Goal: Task Accomplishment & Management: Use online tool/utility

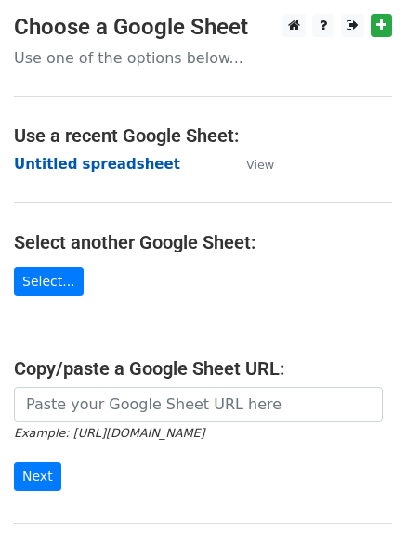
click at [45, 170] on strong "Untitled spreadsheet" at bounding box center [97, 164] width 166 height 17
click at [96, 169] on strong "Untitled spreadsheet" at bounding box center [97, 164] width 166 height 17
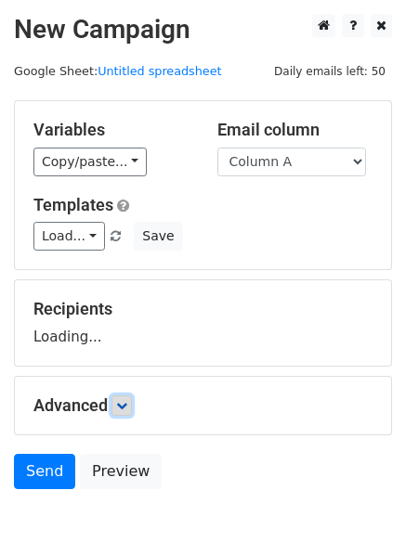
click at [127, 404] on icon at bounding box center [121, 405] width 11 height 11
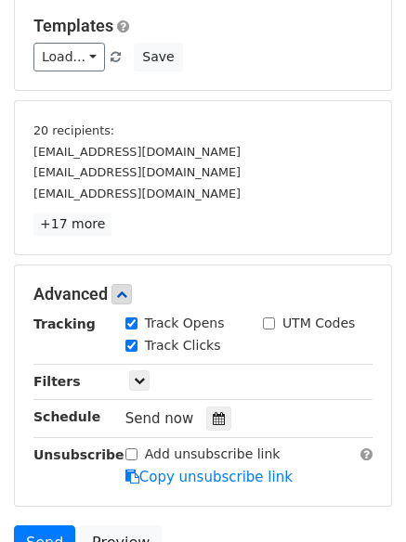
scroll to position [287, 0]
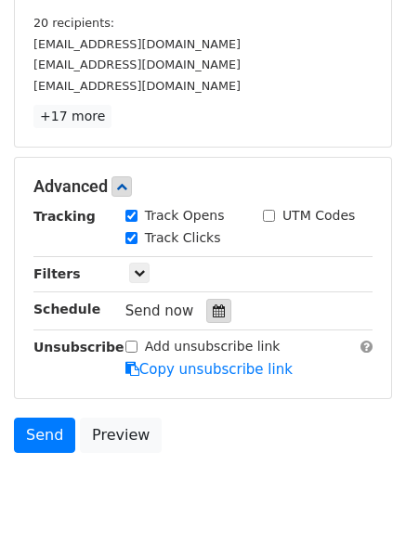
click at [213, 316] on icon at bounding box center [219, 310] width 12 height 13
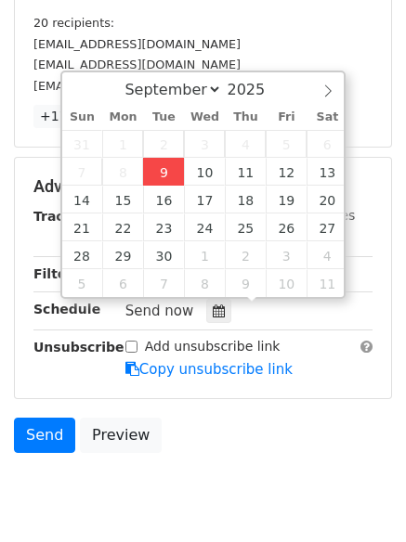
type input "2025-09-09 13:39"
type input "01"
type input "39"
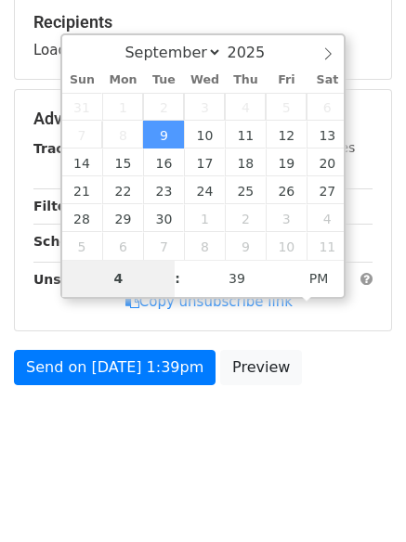
type input "4"
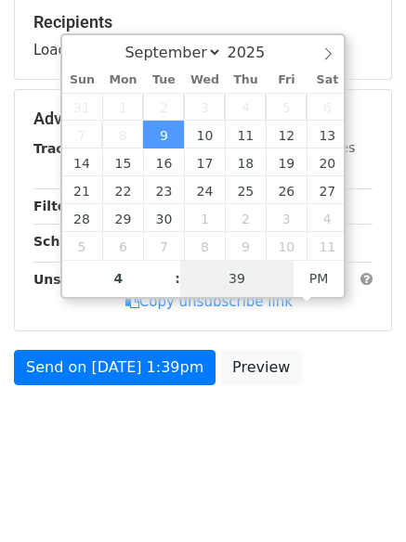
type input "2025-09-09 16:39"
type input "04"
type input "1"
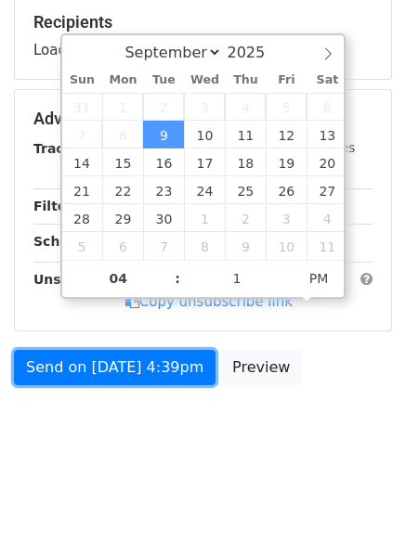
type input "2025-09-09 16:01"
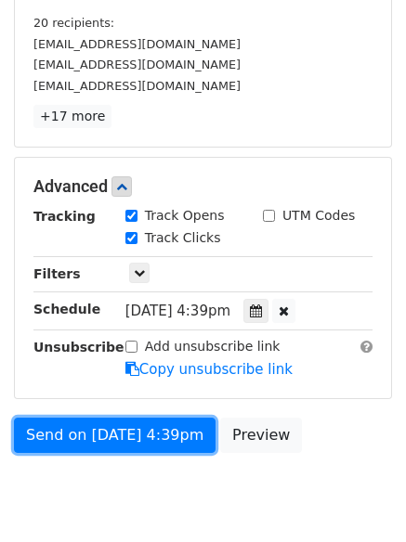
click at [159, 442] on link "Send on Sep 9 at 4:39pm" at bounding box center [114, 435] width 201 height 35
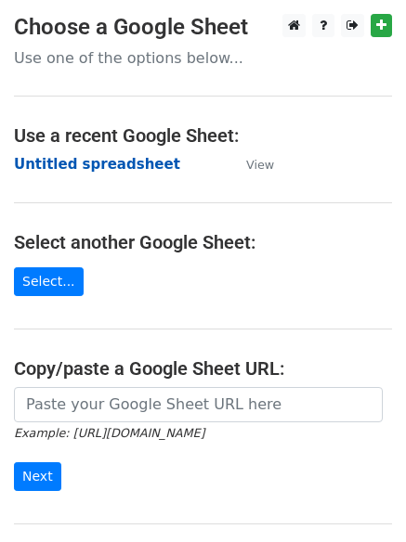
click at [79, 167] on strong "Untitled spreadsheet" at bounding box center [97, 164] width 166 height 17
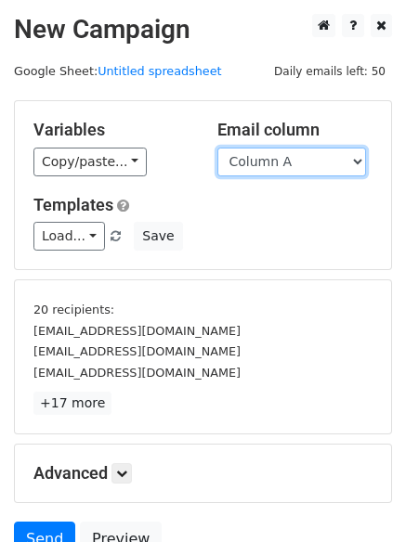
click at [258, 164] on select "Column A Column B Column C Column D Column E" at bounding box center [291, 162] width 148 height 29
click at [256, 172] on select "Column A Column B Column C Column D Column E" at bounding box center [291, 162] width 148 height 29
select select "Column B"
click at [217, 148] on select "Column A Column B Column C Column D Column E" at bounding box center [291, 162] width 148 height 29
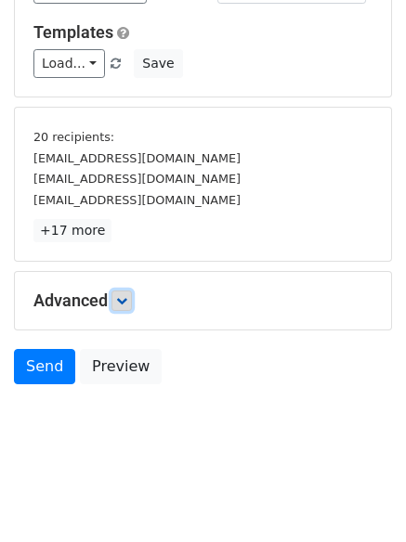
click at [124, 301] on icon at bounding box center [121, 300] width 11 height 11
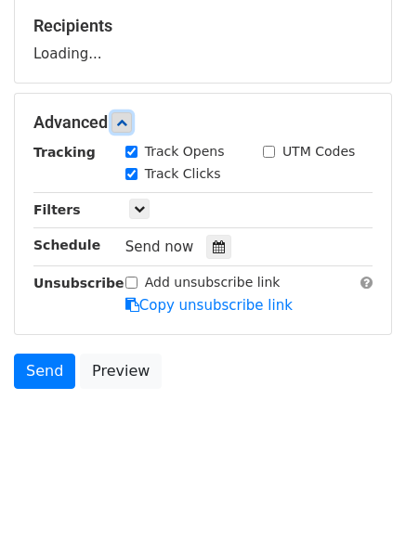
scroll to position [285, 0]
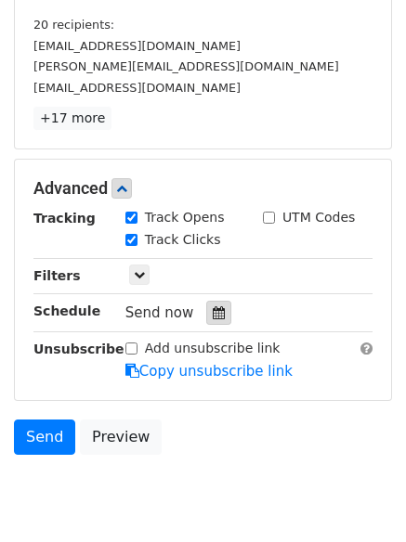
click at [214, 312] on icon at bounding box center [219, 312] width 12 height 13
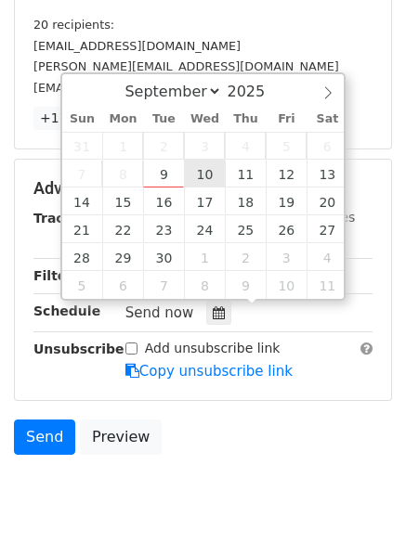
type input "2025-09-10 12:00"
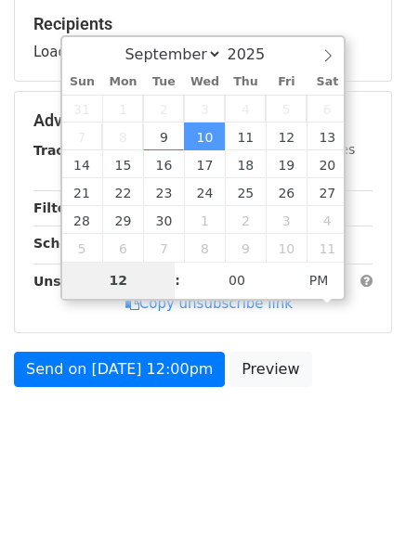
type input "5"
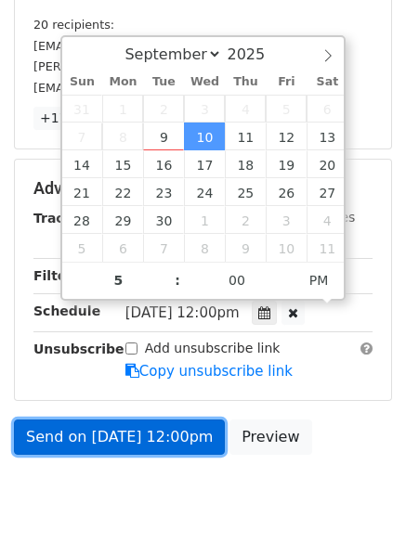
type input "2025-09-10 17:00"
click at [130, 430] on link "Send on Sep 10 at 12:00pm" at bounding box center [119, 436] width 211 height 35
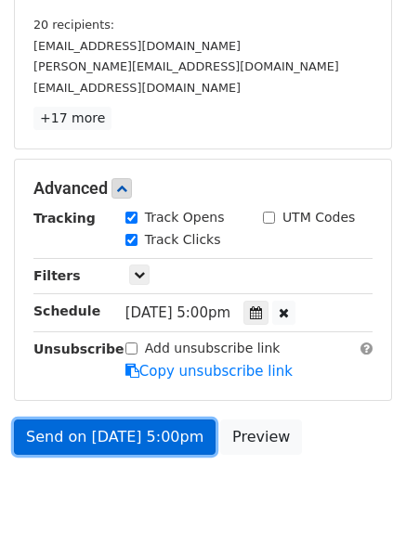
click at [130, 430] on link "Send on Sep 10 at 5:00pm" at bounding box center [114, 436] width 201 height 35
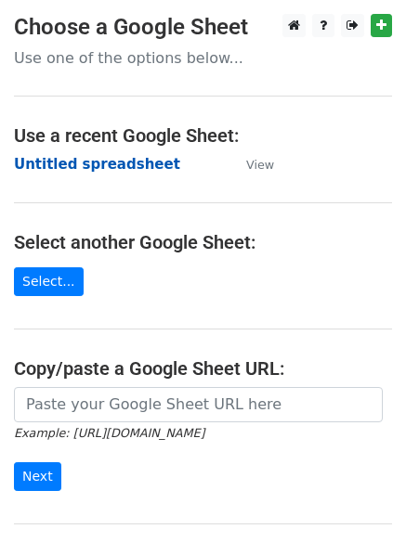
click at [67, 168] on strong "Untitled spreadsheet" at bounding box center [97, 164] width 166 height 17
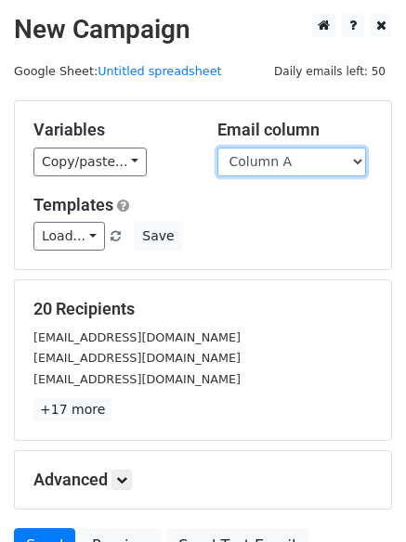
click at [277, 163] on select "Column A Column B Column C Column D Column E" at bounding box center [291, 162] width 148 height 29
select select "Column C"
click at [217, 148] on select "Column A Column B Column C Column D Column E" at bounding box center [291, 162] width 148 height 29
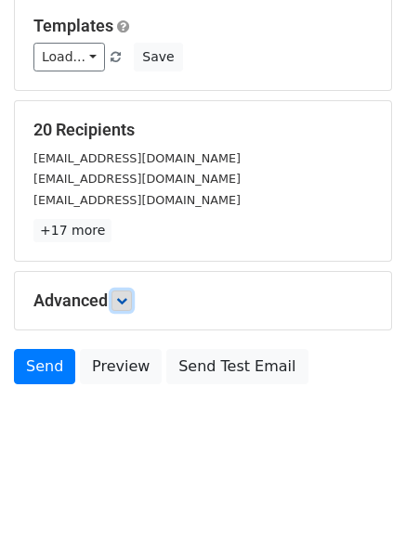
click at [127, 304] on icon at bounding box center [121, 300] width 11 height 11
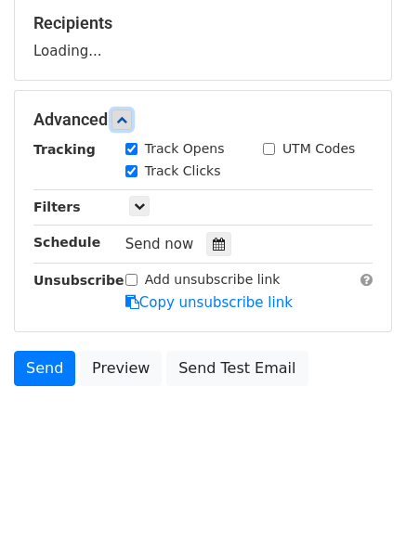
scroll to position [287, 0]
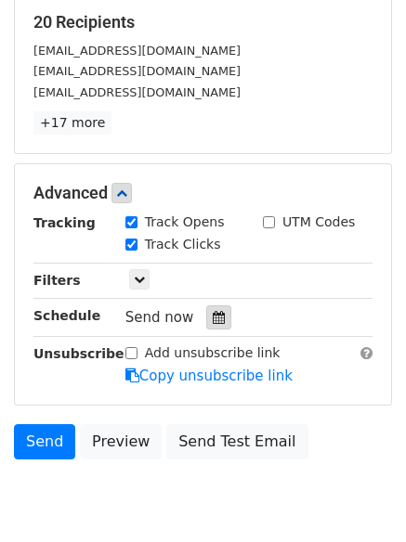
click at [213, 316] on icon at bounding box center [219, 317] width 12 height 13
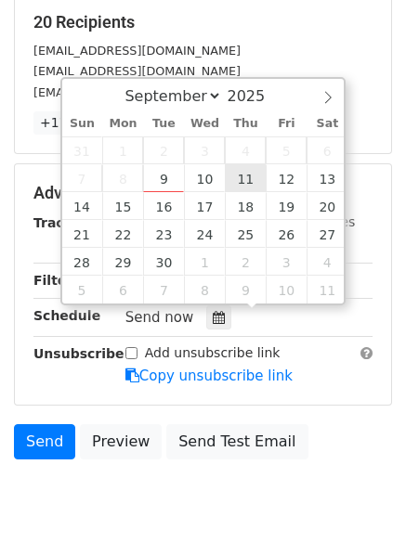
type input "2025-09-11 12:00"
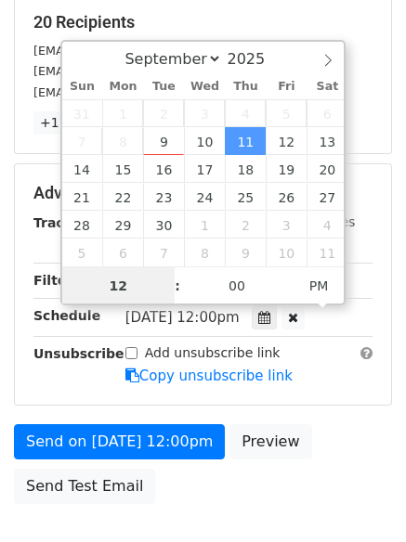
scroll to position [1, 0]
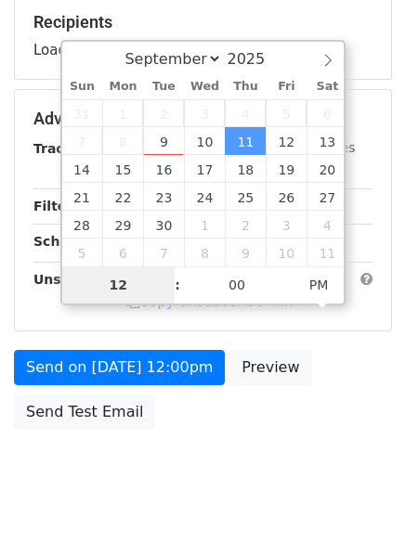
type input "6"
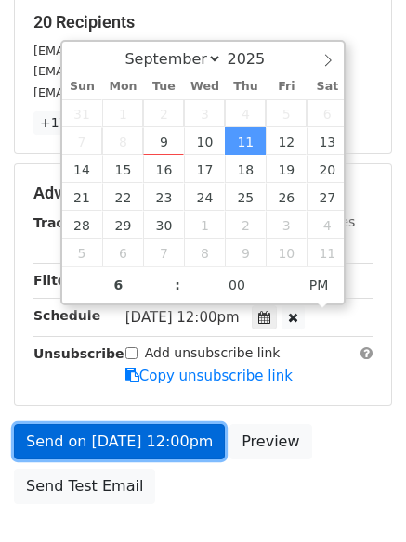
type input "2025-09-11 18:00"
click at [114, 429] on link "Send on Sep 11 at 12:00pm" at bounding box center [119, 441] width 211 height 35
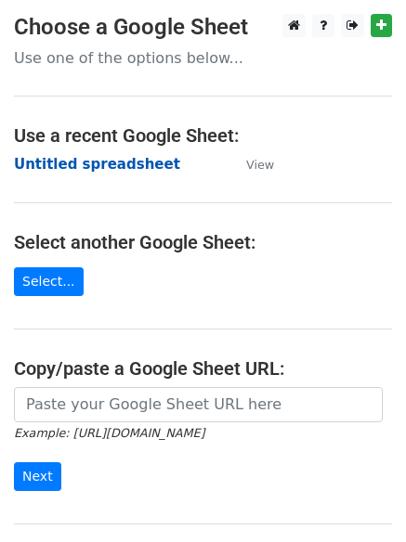
click at [59, 165] on strong "Untitled spreadsheet" at bounding box center [97, 164] width 166 height 17
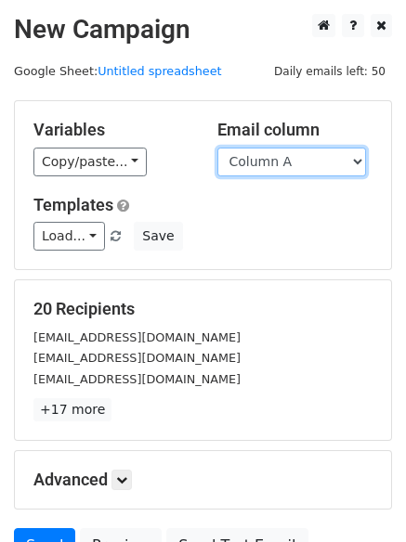
click at [293, 166] on select "Column A Column B Column C Column D Column E" at bounding box center [291, 162] width 148 height 29
select select "Column D"
click at [217, 148] on select "Column A Column B Column C Column D Column E" at bounding box center [291, 162] width 148 height 29
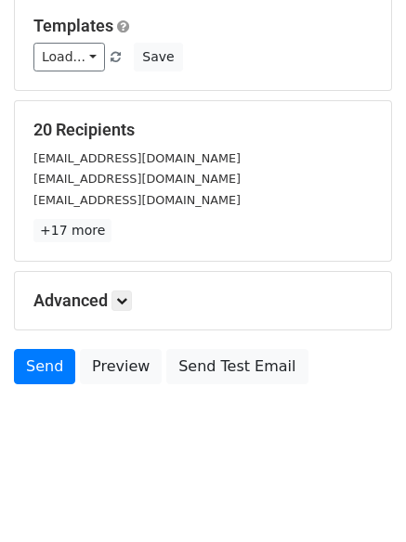
click at [111, 303] on h5 "Advanced" at bounding box center [202, 300] width 339 height 20
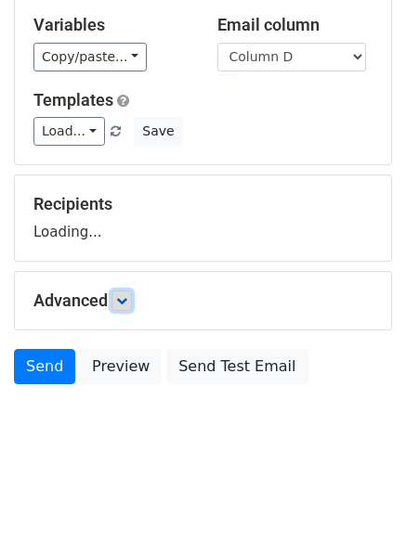
click at [121, 303] on icon at bounding box center [121, 300] width 11 height 11
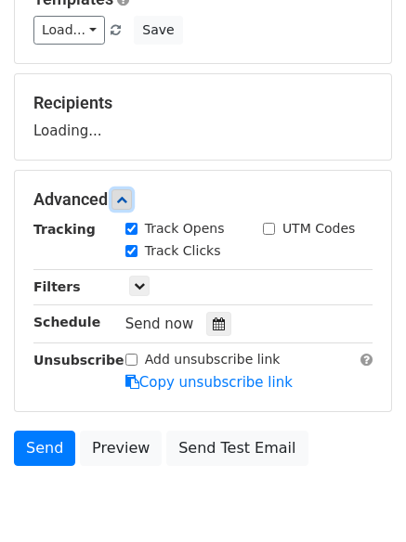
scroll to position [287, 0]
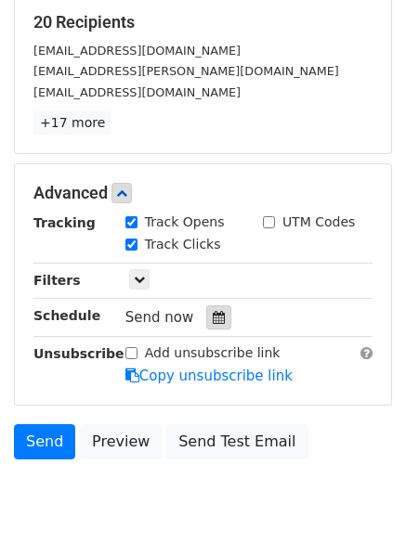
click at [214, 319] on icon at bounding box center [219, 317] width 12 height 13
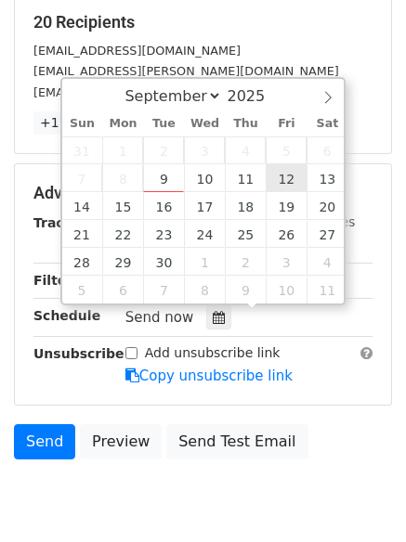
type input "2025-09-12 12:00"
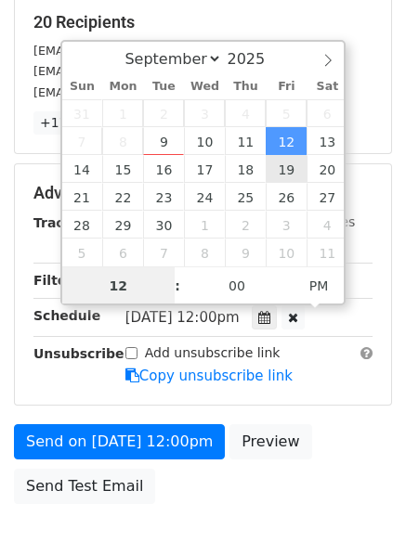
scroll to position [1, 0]
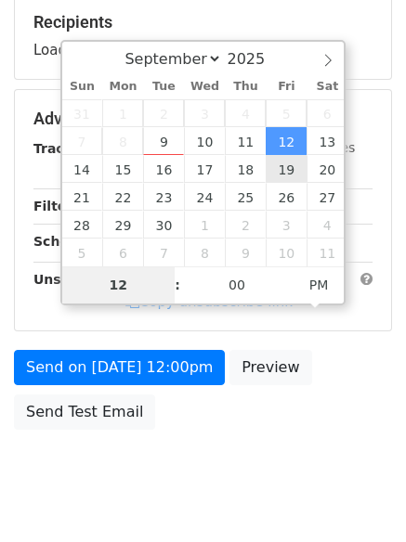
type input "7"
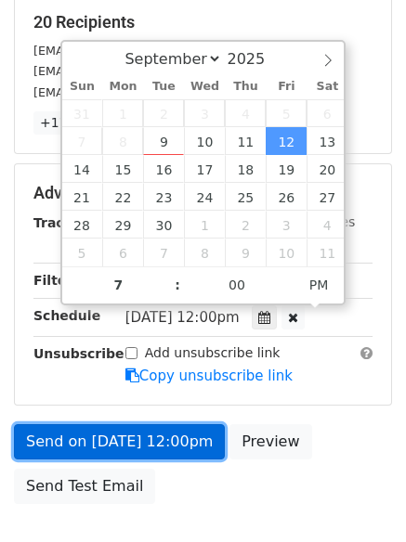
type input "2025-09-12 19:00"
click at [132, 449] on link "Send on Sep 12 at 12:00pm" at bounding box center [119, 441] width 211 height 35
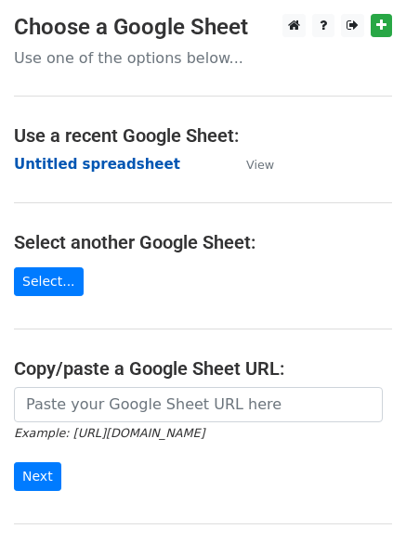
click at [44, 169] on strong "Untitled spreadsheet" at bounding box center [97, 164] width 166 height 17
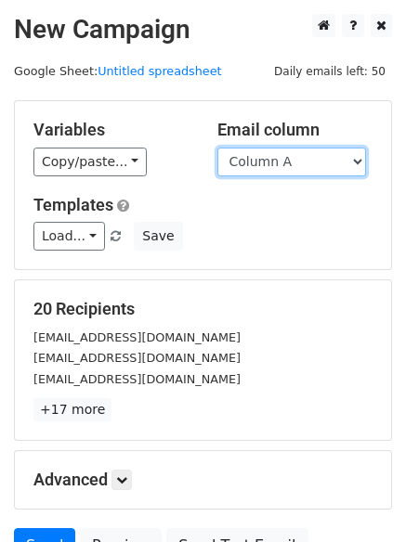
click at [283, 163] on select "Column A Column B Column C Column D Column E" at bounding box center [291, 162] width 148 height 29
select select "Column E"
click at [217, 148] on select "Column A Column B Column C Column D Column E" at bounding box center [291, 162] width 148 height 29
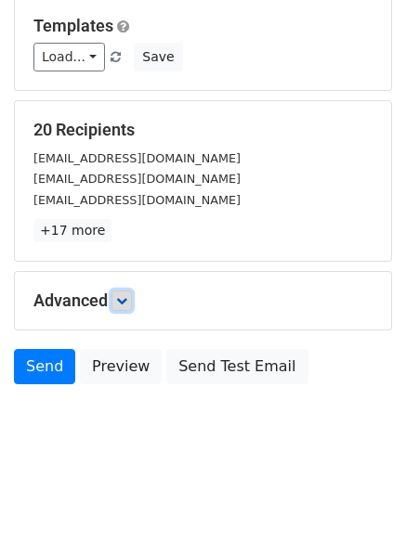
click at [127, 295] on icon at bounding box center [121, 300] width 11 height 11
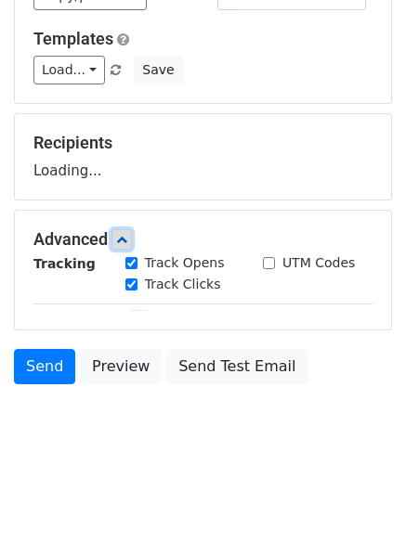
scroll to position [179, 0]
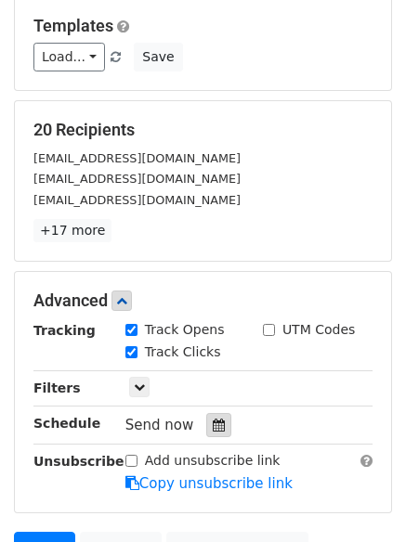
click at [211, 418] on div at bounding box center [218, 425] width 25 height 24
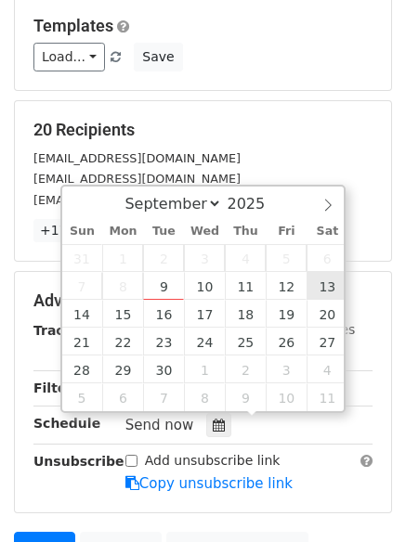
type input "[DATE] 12:00"
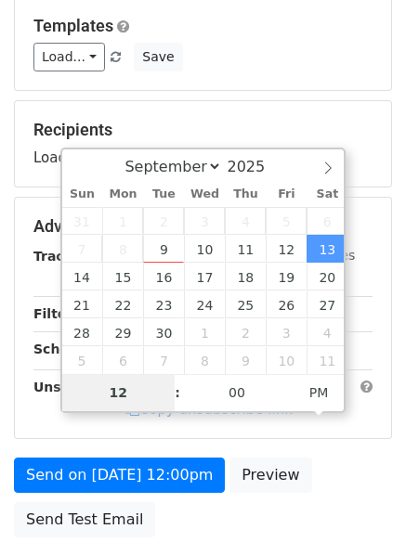
type input "8"
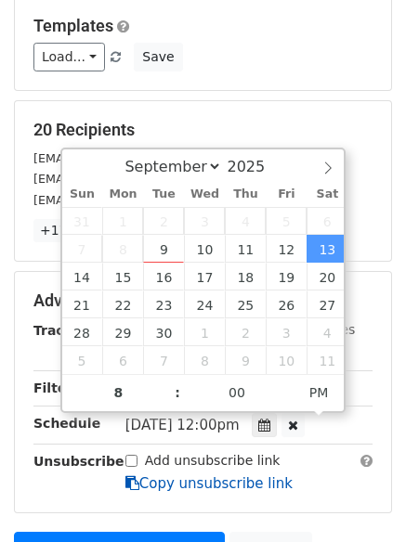
type input "[DATE] 20:00"
click at [132, 476] on icon at bounding box center [132, 483] width 14 height 14
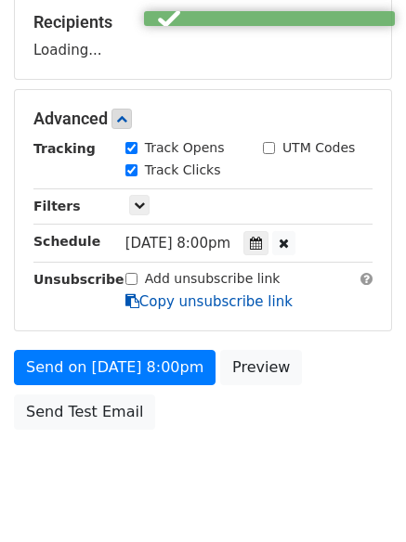
scroll to position [331, 0]
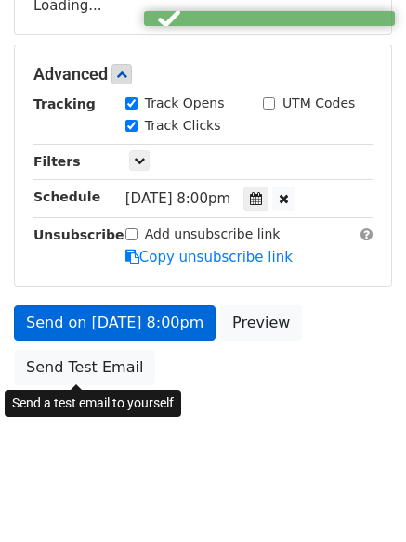
click at [98, 242] on strong "Unsubscribe" at bounding box center [78, 234] width 91 height 15
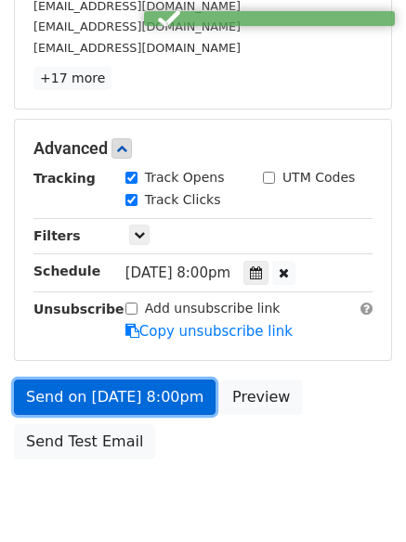
click at [94, 383] on link "Send on [DATE] 8:00pm" at bounding box center [114, 397] width 201 height 35
